Goal: Transaction & Acquisition: Book appointment/travel/reservation

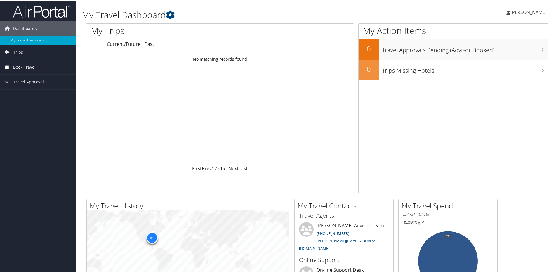
click at [25, 70] on span "Book Travel" at bounding box center [24, 66] width 22 height 15
click at [48, 96] on link "Book/Manage Online Trips" at bounding box center [38, 95] width 76 height 9
